Goal: Complete application form

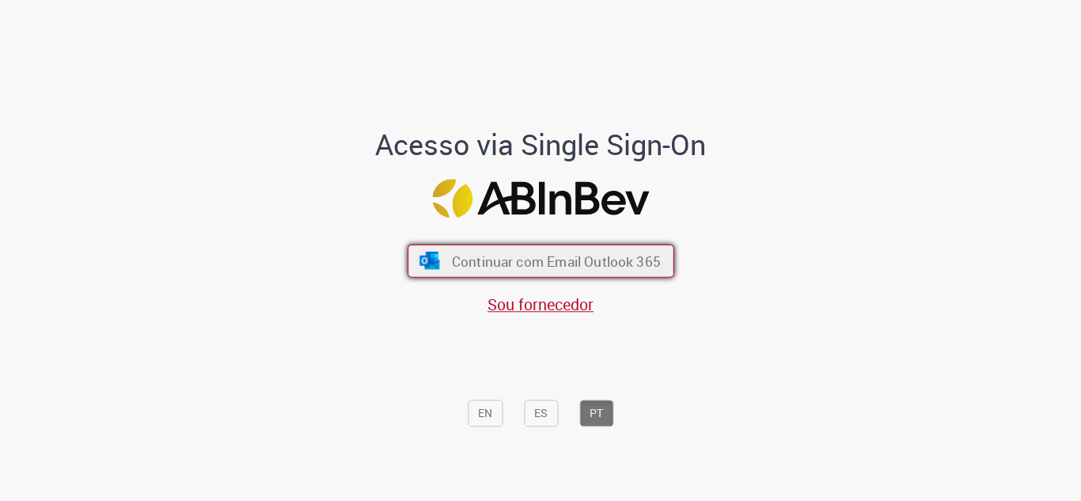
click at [566, 260] on span "Continuar com Email Outlook 365" at bounding box center [555, 261] width 209 height 18
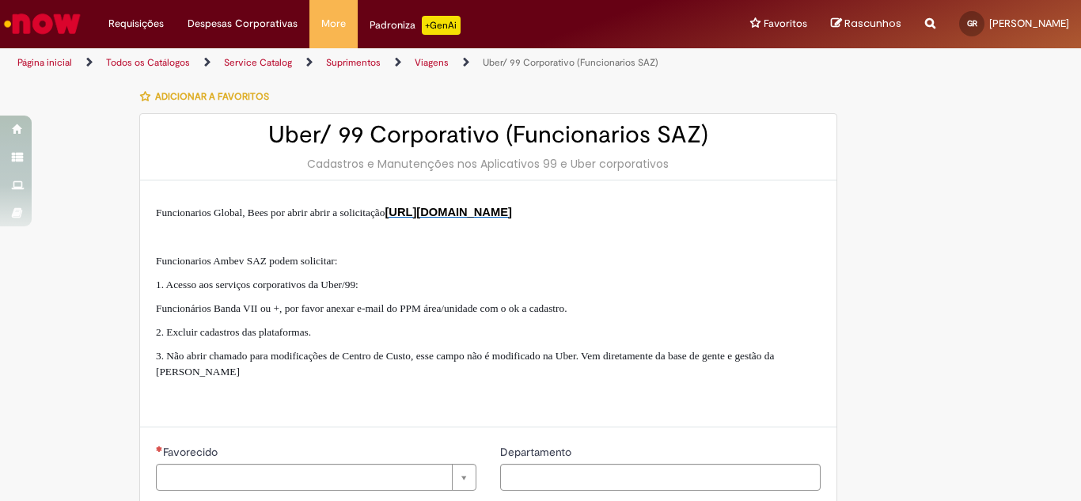
type input "**********"
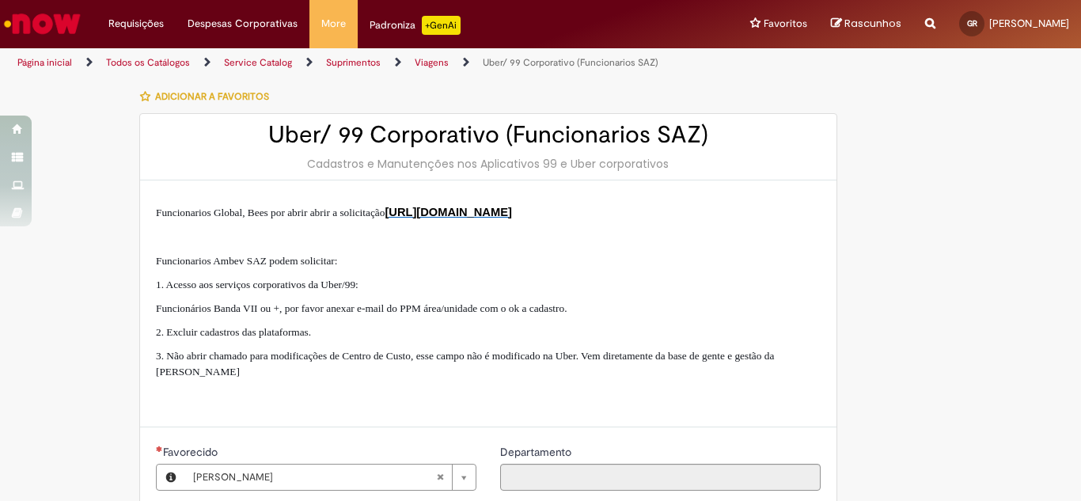
type input "**********"
